Goal: Transaction & Acquisition: Purchase product/service

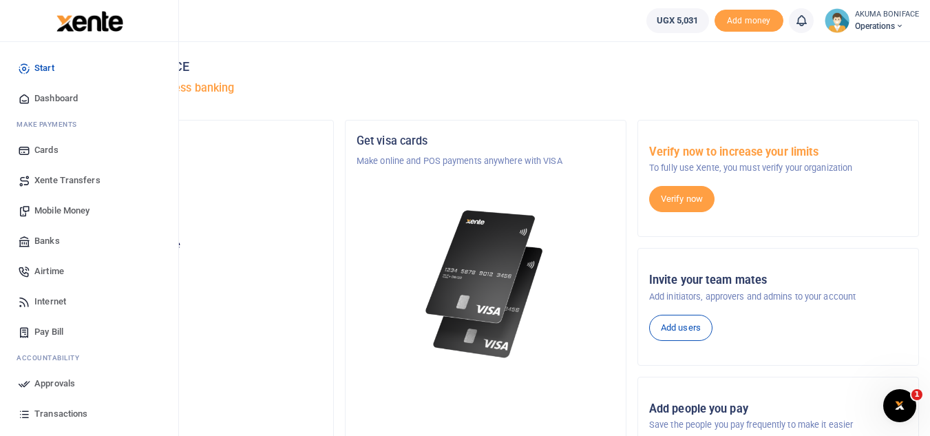
click at [62, 209] on span "Mobile Money" at bounding box center [61, 211] width 55 height 14
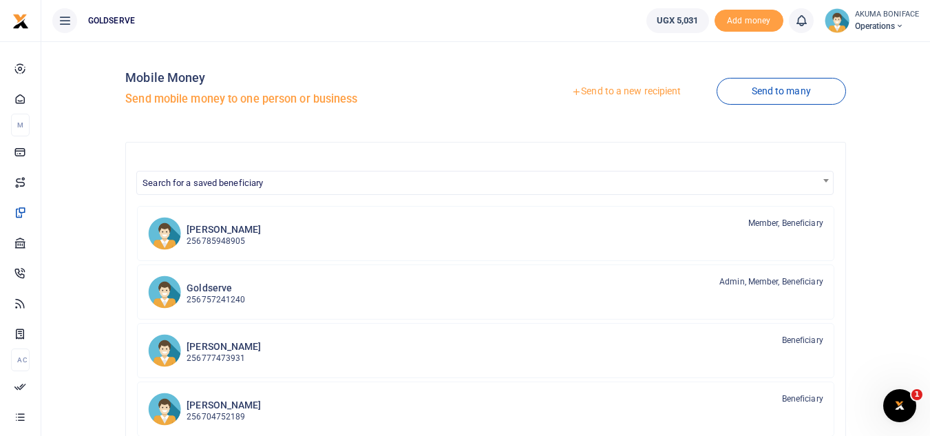
click at [659, 92] on link "Send to a new recipient" at bounding box center [626, 91] width 180 height 25
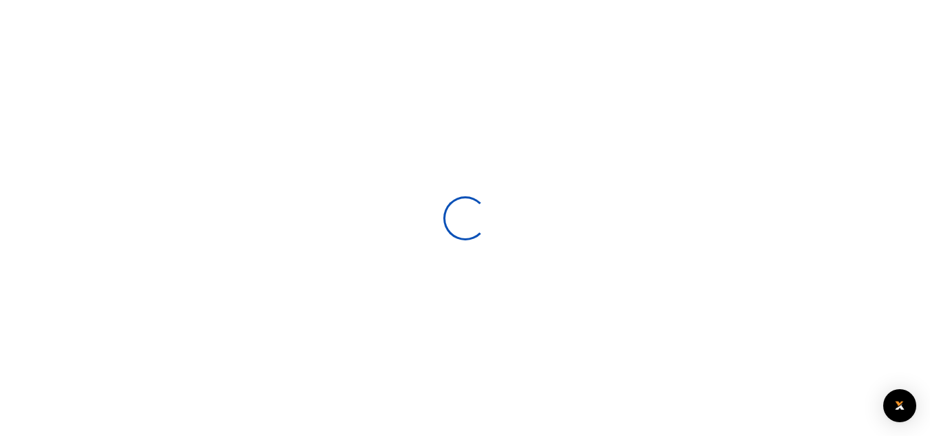
select select
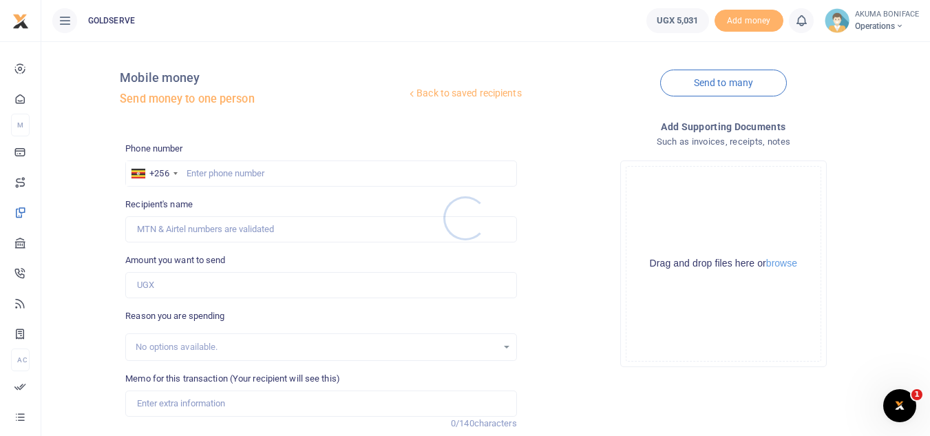
click at [262, 175] on div at bounding box center [465, 218] width 930 height 436
click at [262, 175] on input "text" at bounding box center [320, 173] width 391 height 26
type input "0781199901"
type input "Boniface Akuma"
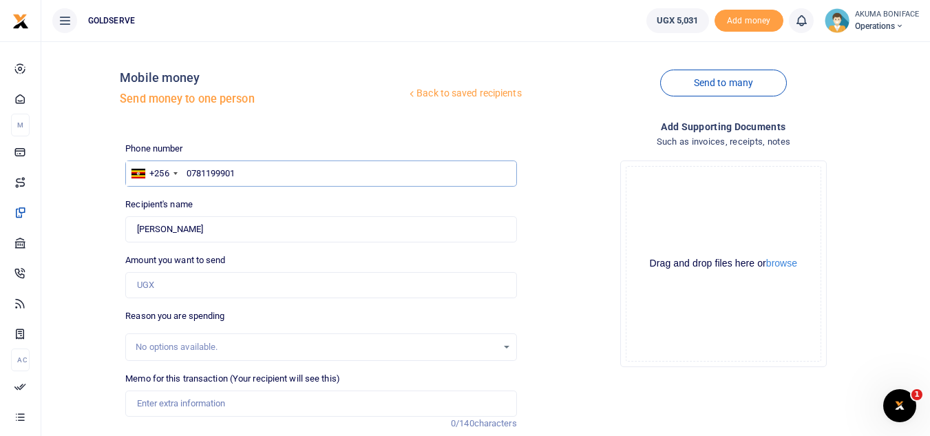
type input "0781199901"
click at [204, 288] on input "Amount you want to send" at bounding box center [320, 285] width 391 height 26
type input "5"
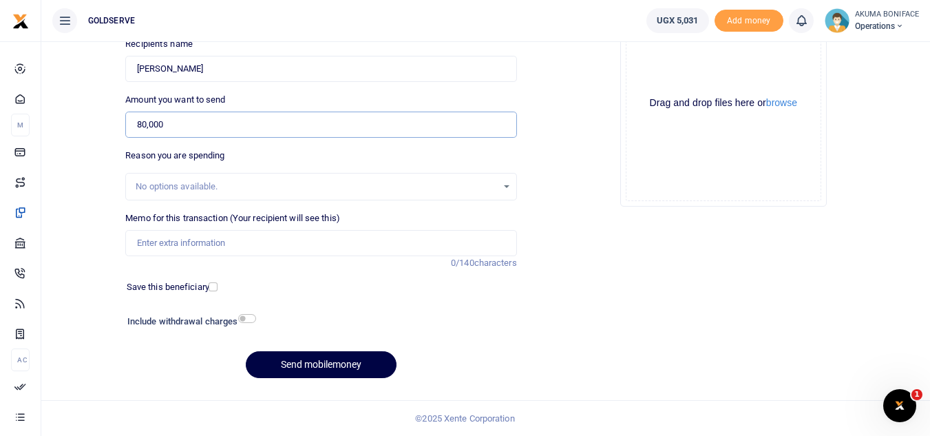
type input "80,000"
click at [246, 315] on input "checkbox" at bounding box center [247, 318] width 18 height 9
checkbox input "true"
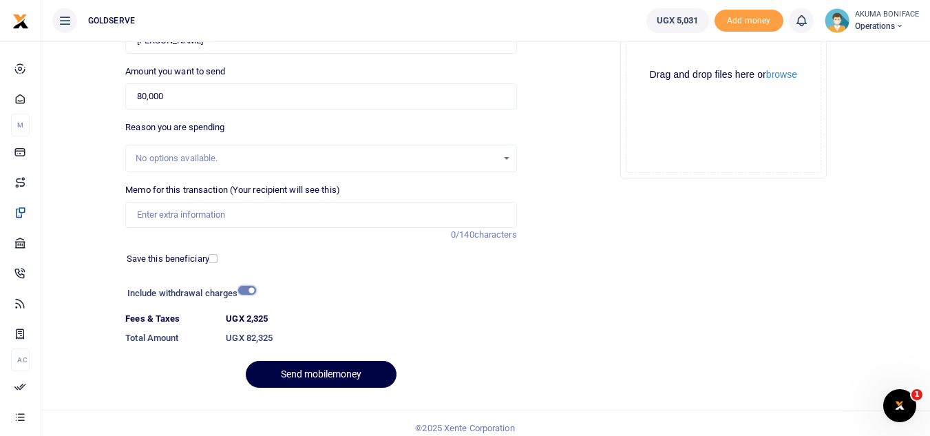
scroll to position [198, 0]
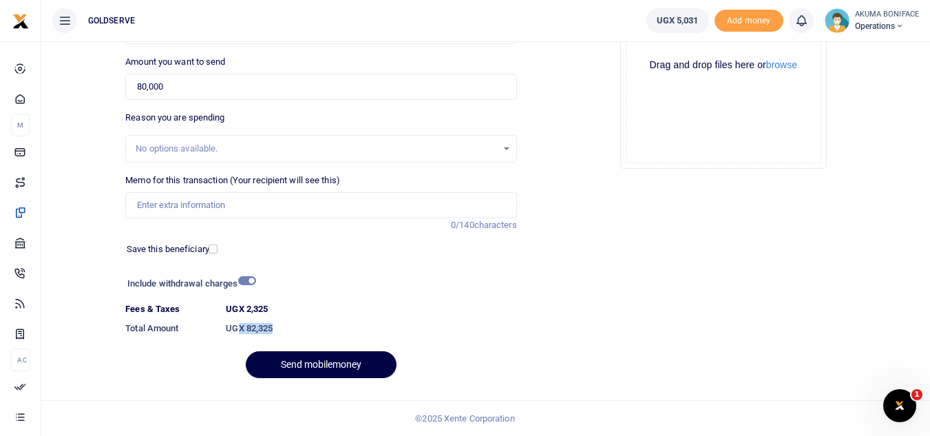
drag, startPoint x: 272, startPoint y: 325, endPoint x: 237, endPoint y: 325, distance: 34.4
click at [237, 325] on h6 "UGX 82,325" at bounding box center [371, 328] width 290 height 11
copy h6 "X 82,325"
